Goal: Find specific page/section: Find specific page/section

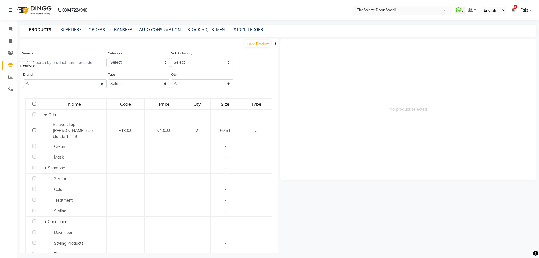
click at [10, 67] on icon at bounding box center [10, 65] width 5 height 4
click at [410, 11] on input "text" at bounding box center [397, 10] width 82 height 6
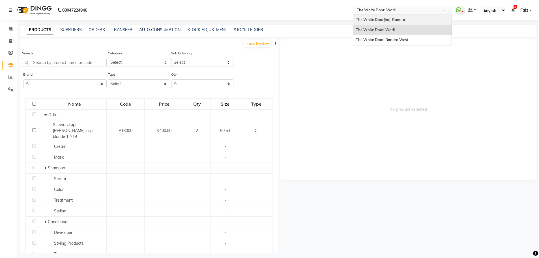
click at [405, 19] on span "The White Door(ho), Bandra" at bounding box center [380, 19] width 49 height 5
